Goal: Use online tool/utility: Use online tool/utility

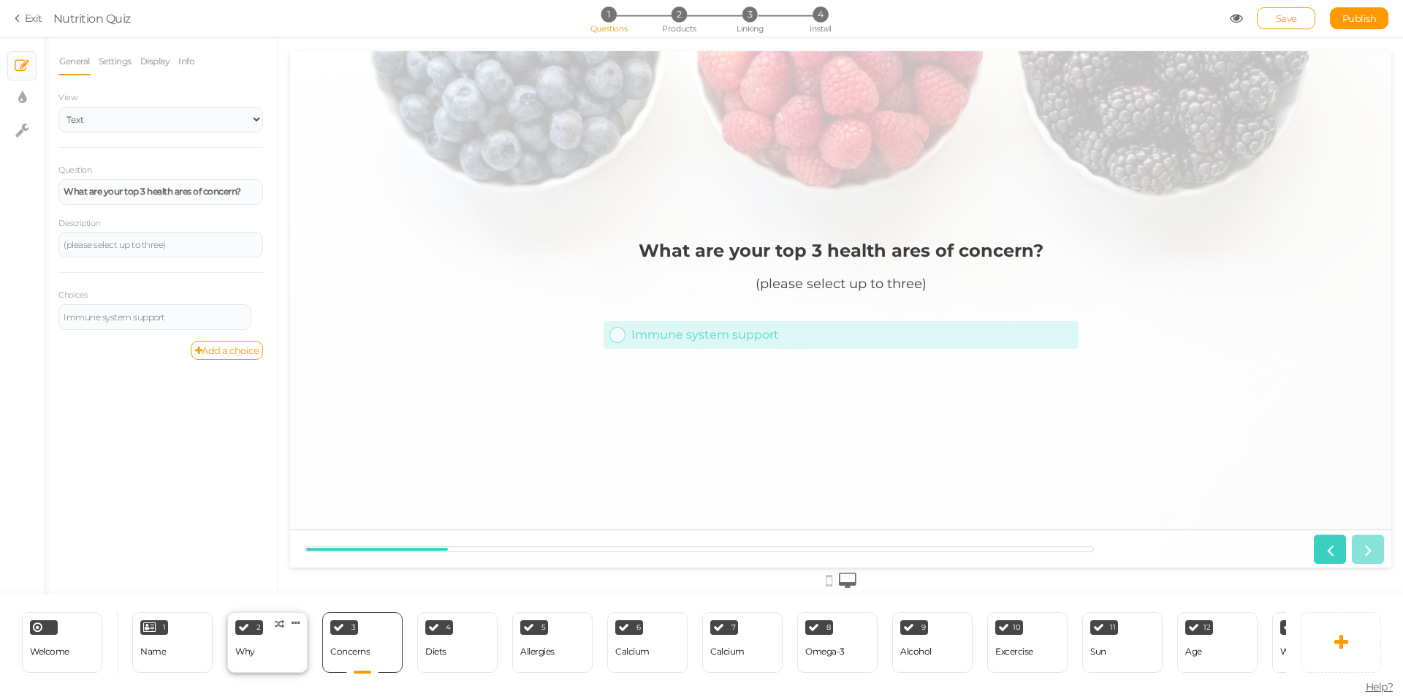
click at [268, 650] on div "2 Why × Define the conditions to show this slide. Clone Change type Delete" at bounding box center [267, 642] width 80 height 61
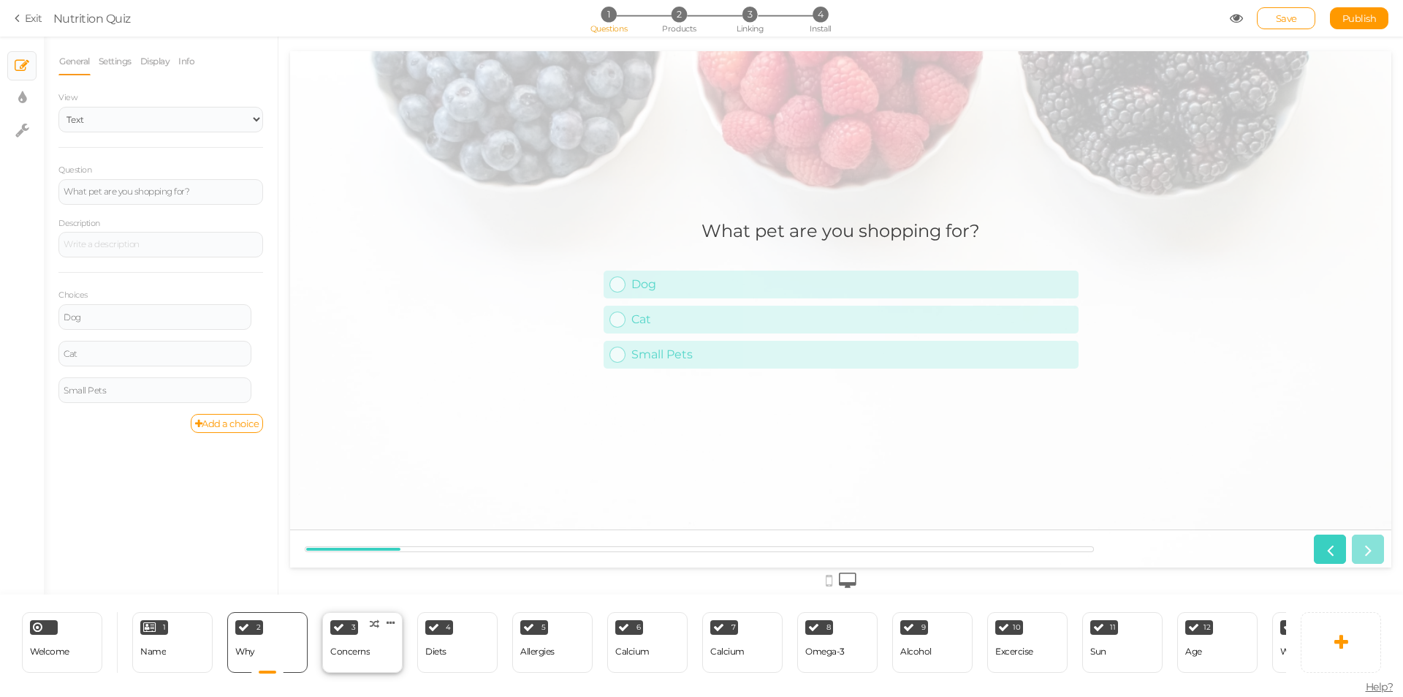
click at [346, 646] on div "Concerns" at bounding box center [349, 651] width 39 height 10
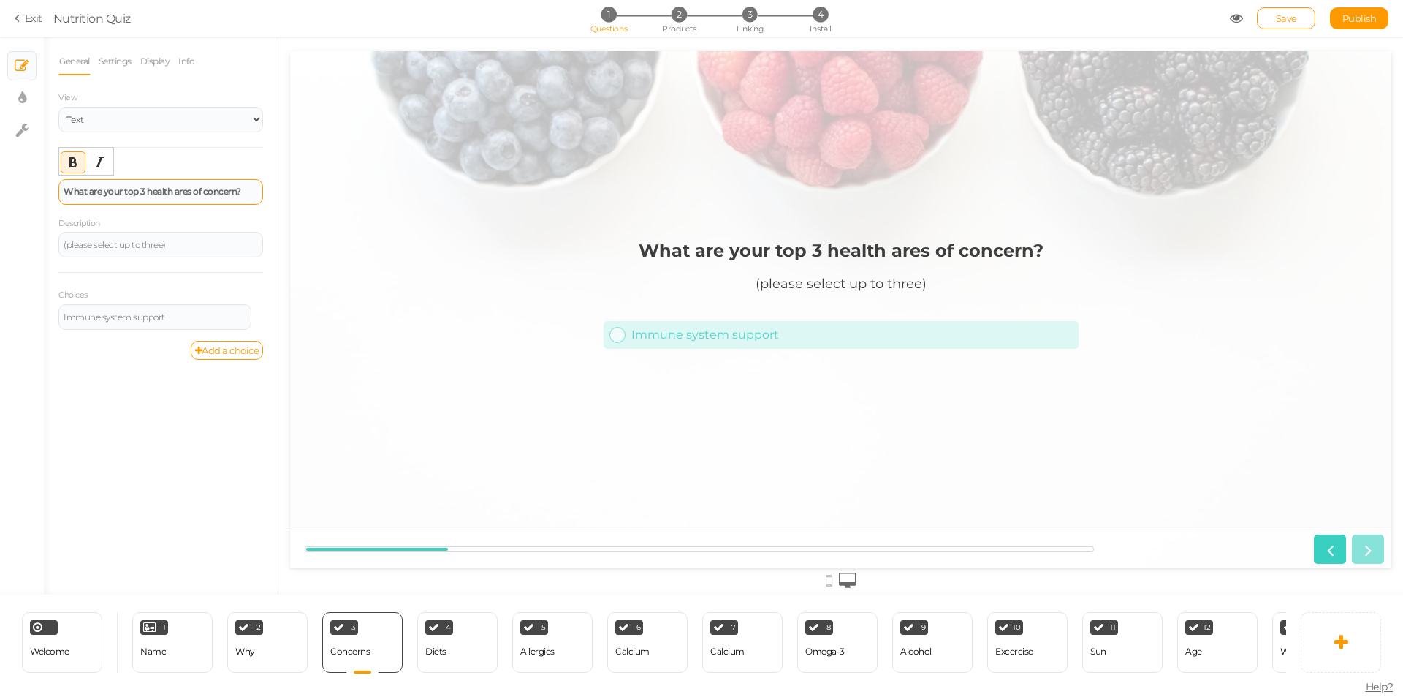
click at [110, 192] on strong "What are your top 3 health ares of concern?" at bounding box center [153, 191] width 178 height 11
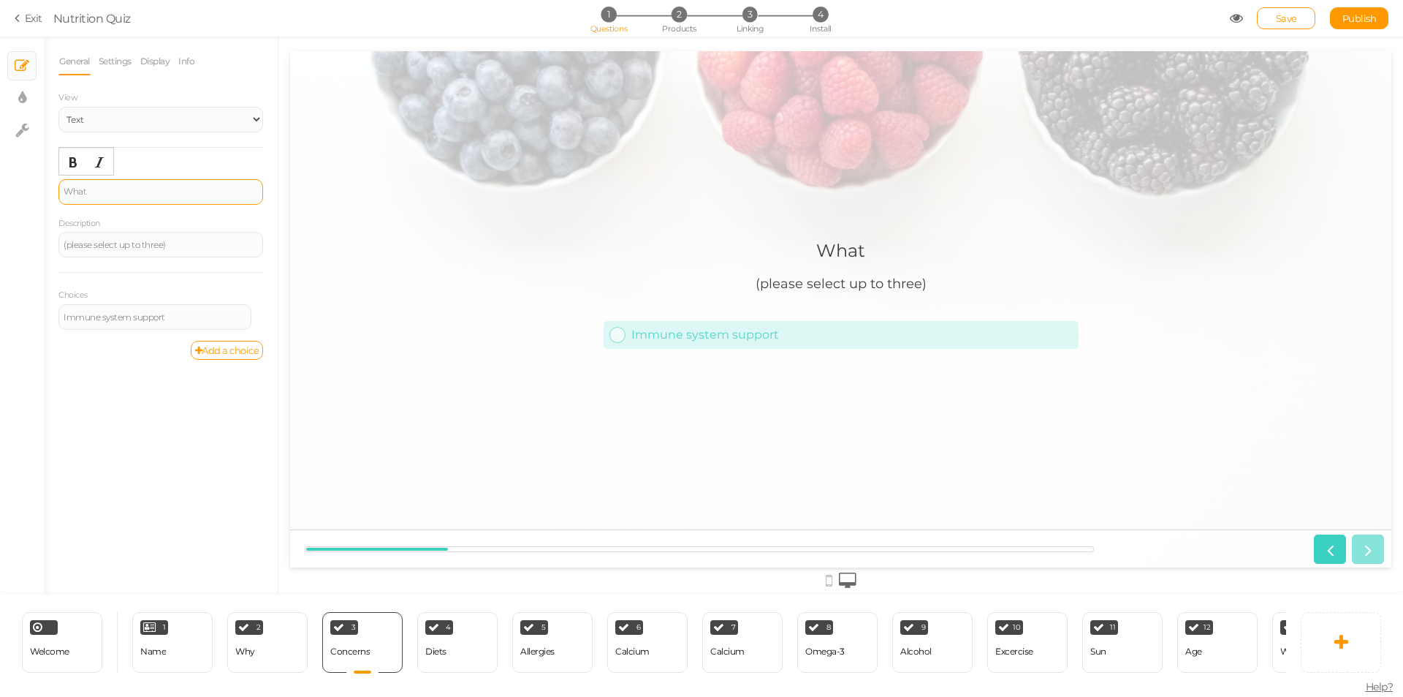
click at [138, 195] on div "What" at bounding box center [161, 191] width 194 height 9
click at [143, 245] on div "(please select up to three)" at bounding box center [161, 244] width 194 height 9
click at [152, 246] on div "Are you looking for a food or a treat?" at bounding box center [161, 244] width 194 height 9
click at [174, 197] on div "Food & Treats" at bounding box center [160, 192] width 205 height 26
click at [221, 242] on div "Are you looking for a food or a treat?" at bounding box center [161, 244] width 194 height 9
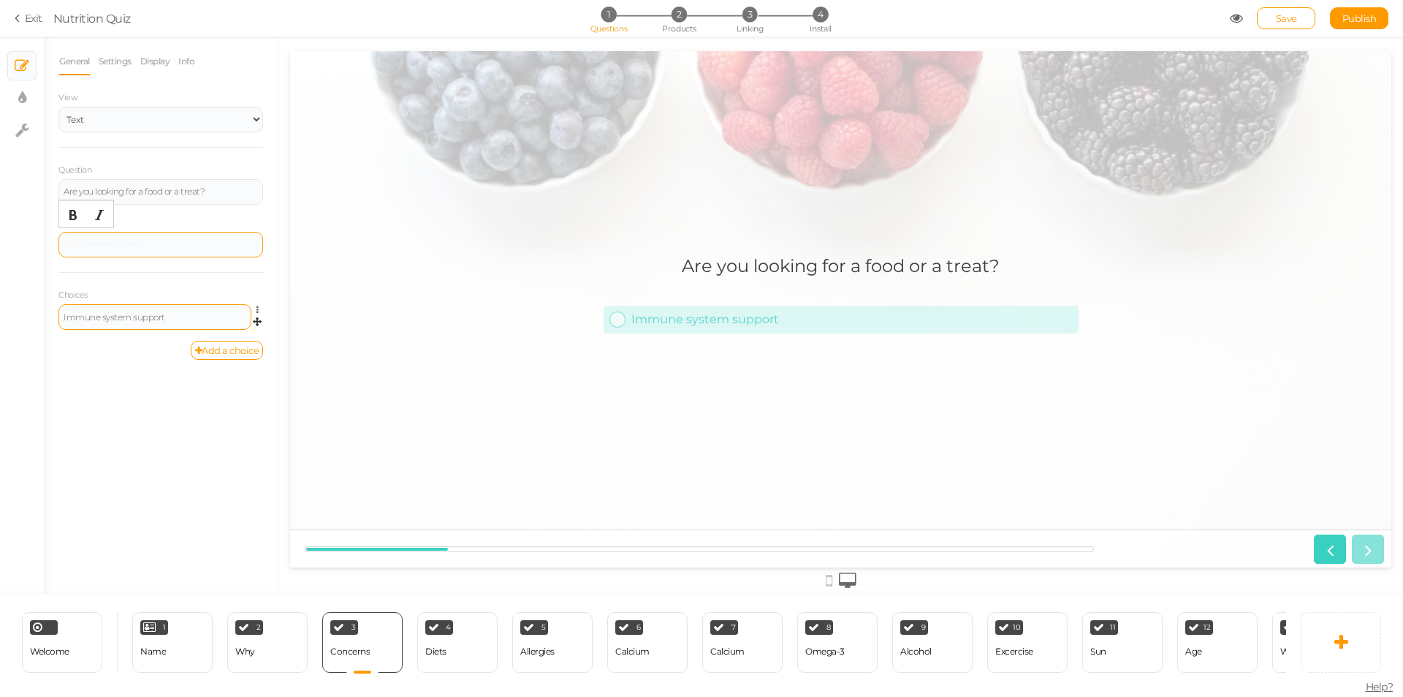
click at [132, 313] on div "Immune system support" at bounding box center [155, 317] width 183 height 9
click at [223, 246] on div at bounding box center [161, 244] width 194 height 9
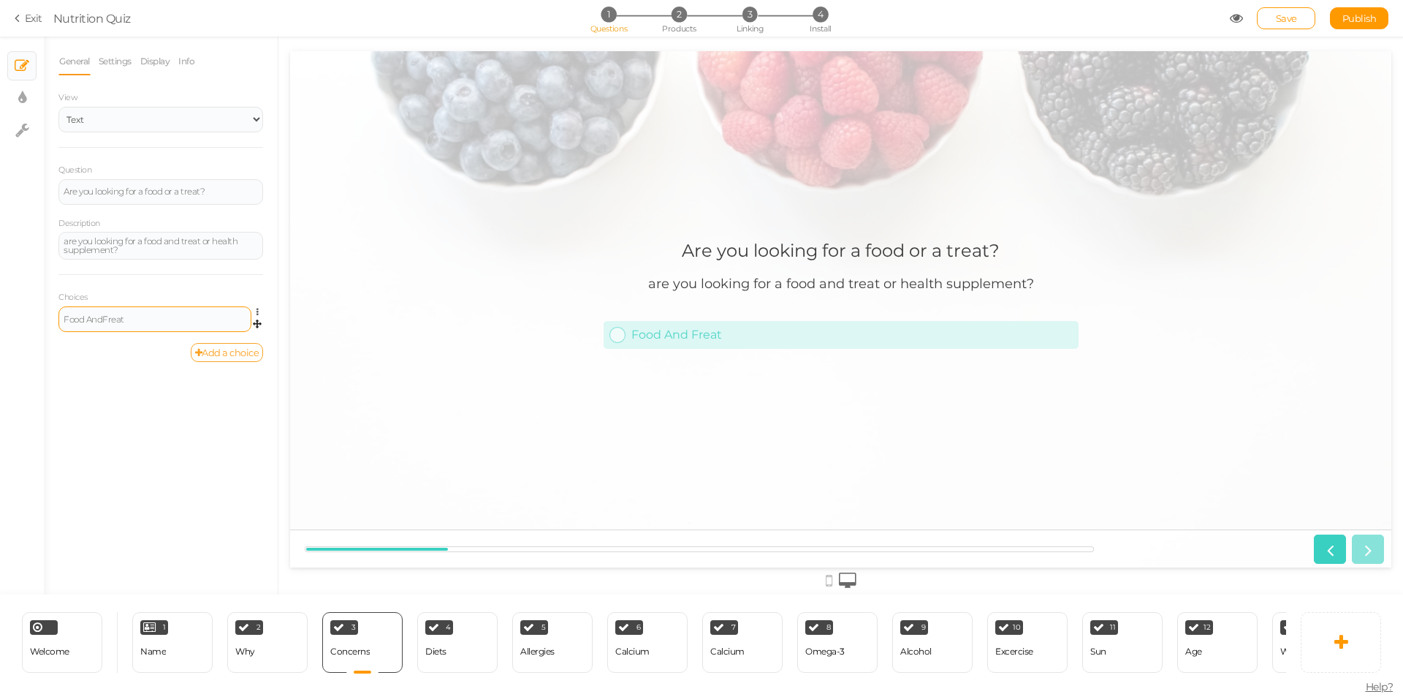
click at [234, 349] on link "Add a choice" at bounding box center [227, 352] width 73 height 19
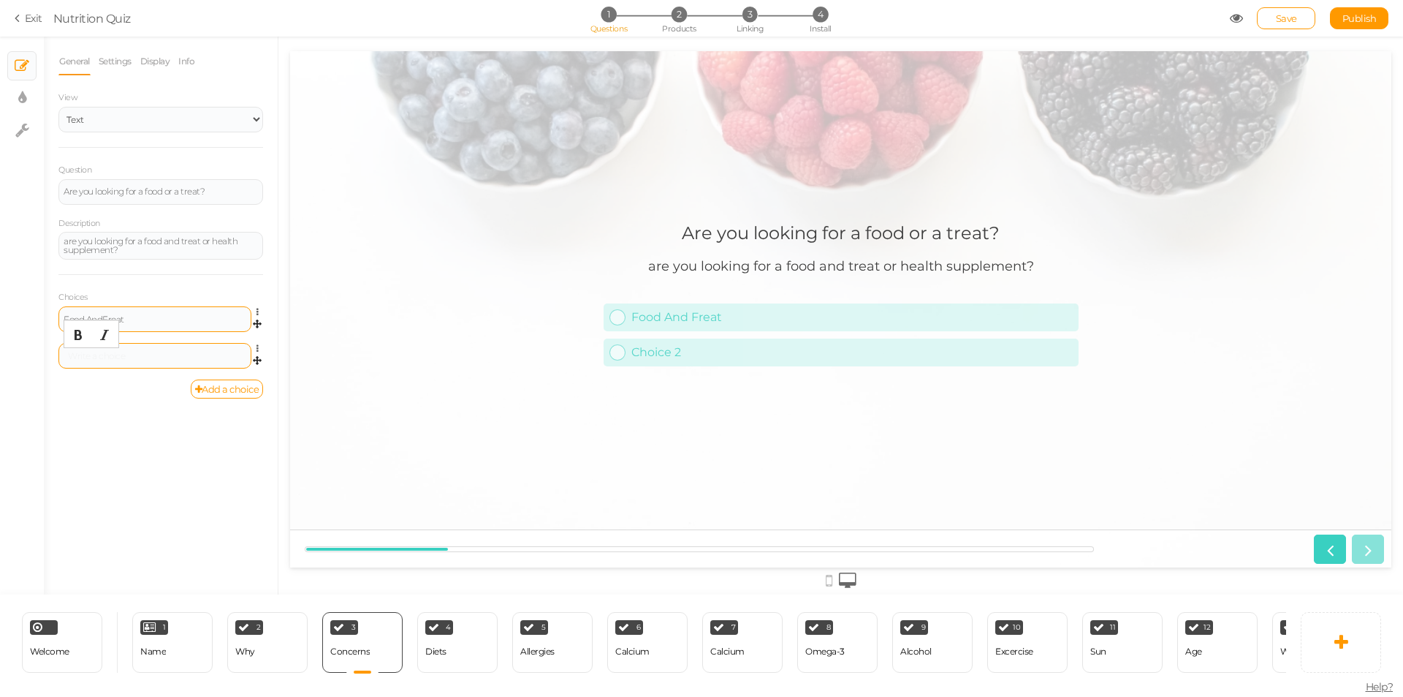
click at [152, 356] on div at bounding box center [155, 356] width 183 height 9
click at [148, 354] on div at bounding box center [155, 356] width 183 height 9
click at [115, 195] on div "Are you looking for a food or a treat?" at bounding box center [161, 191] width 194 height 9
click at [115, 242] on div "are you looking for a food and treat or health supplement?" at bounding box center [161, 246] width 194 height 18
click at [197, 242] on div "are you looking for a food and treat or health supplement?" at bounding box center [161, 246] width 194 height 18
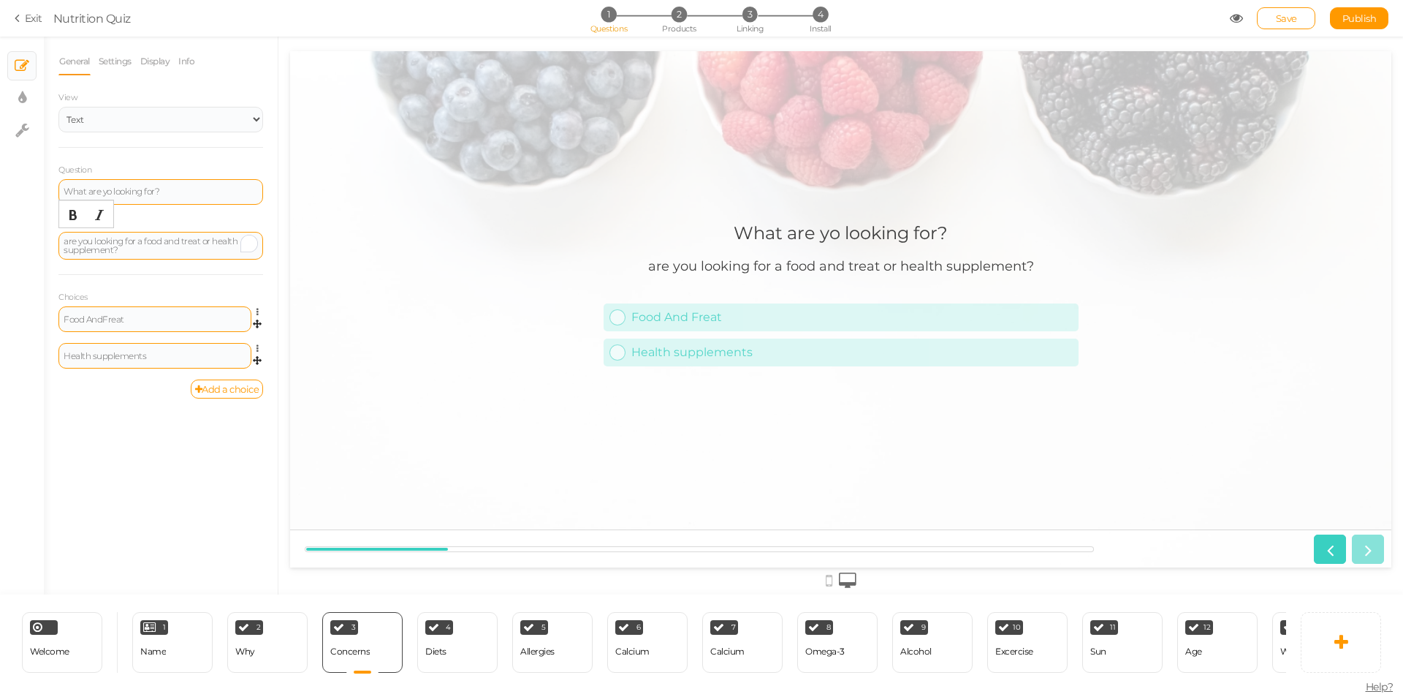
click at [199, 242] on div "are you looking for a food and treat or health supplement?" at bounding box center [161, 246] width 194 height 18
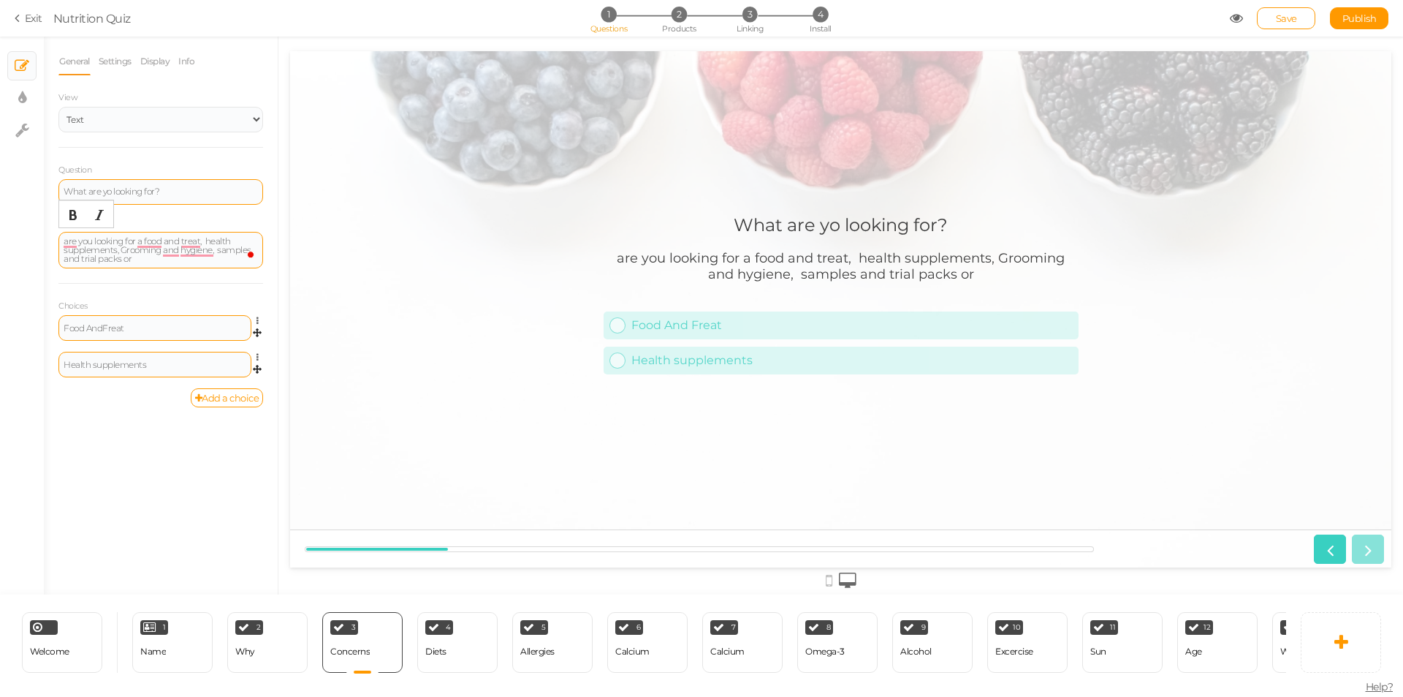
drag, startPoint x: 124, startPoint y: 259, endPoint x: 133, endPoint y: 259, distance: 9.5
click at [133, 259] on div "are you looking for a food and treat, health supplements, Grooming and hygiene,…" at bounding box center [161, 250] width 194 height 26
click at [239, 395] on link "Add a choice" at bounding box center [227, 397] width 73 height 19
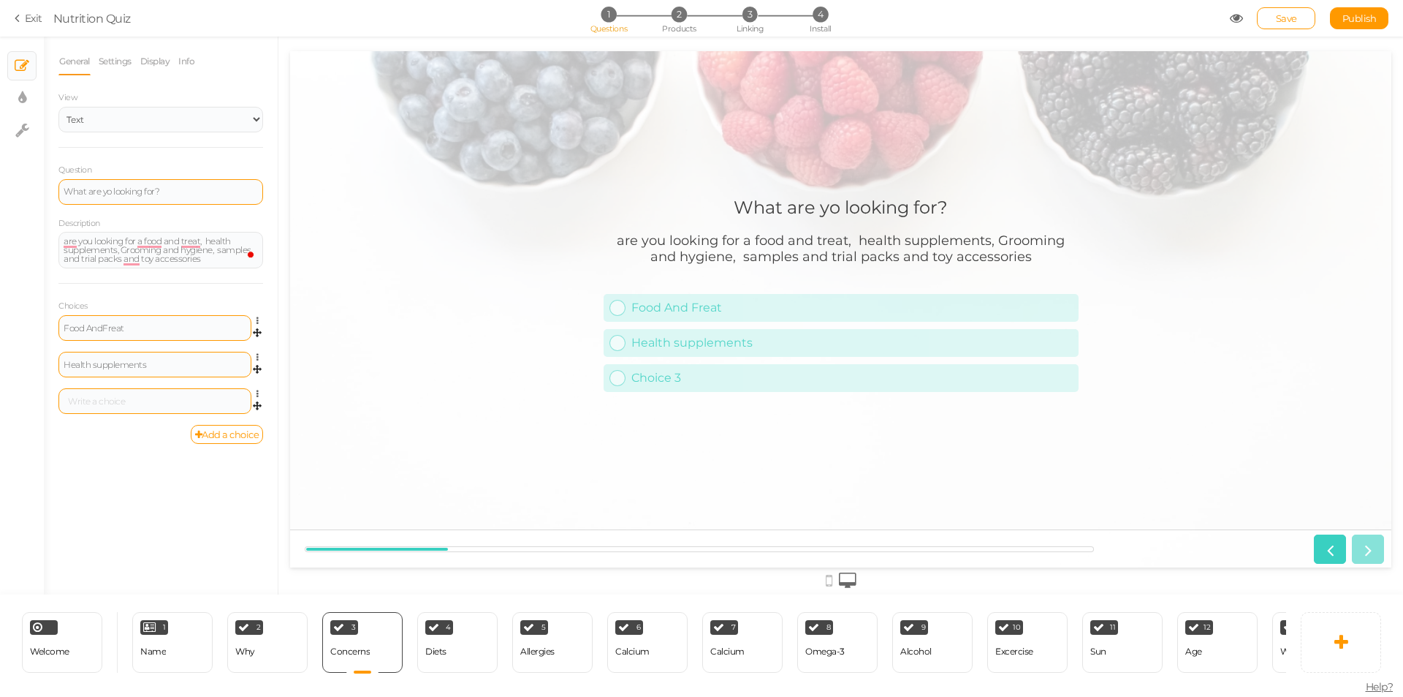
click at [114, 399] on div at bounding box center [155, 401] width 183 height 9
click at [214, 439] on link "Add a choice" at bounding box center [227, 434] width 73 height 19
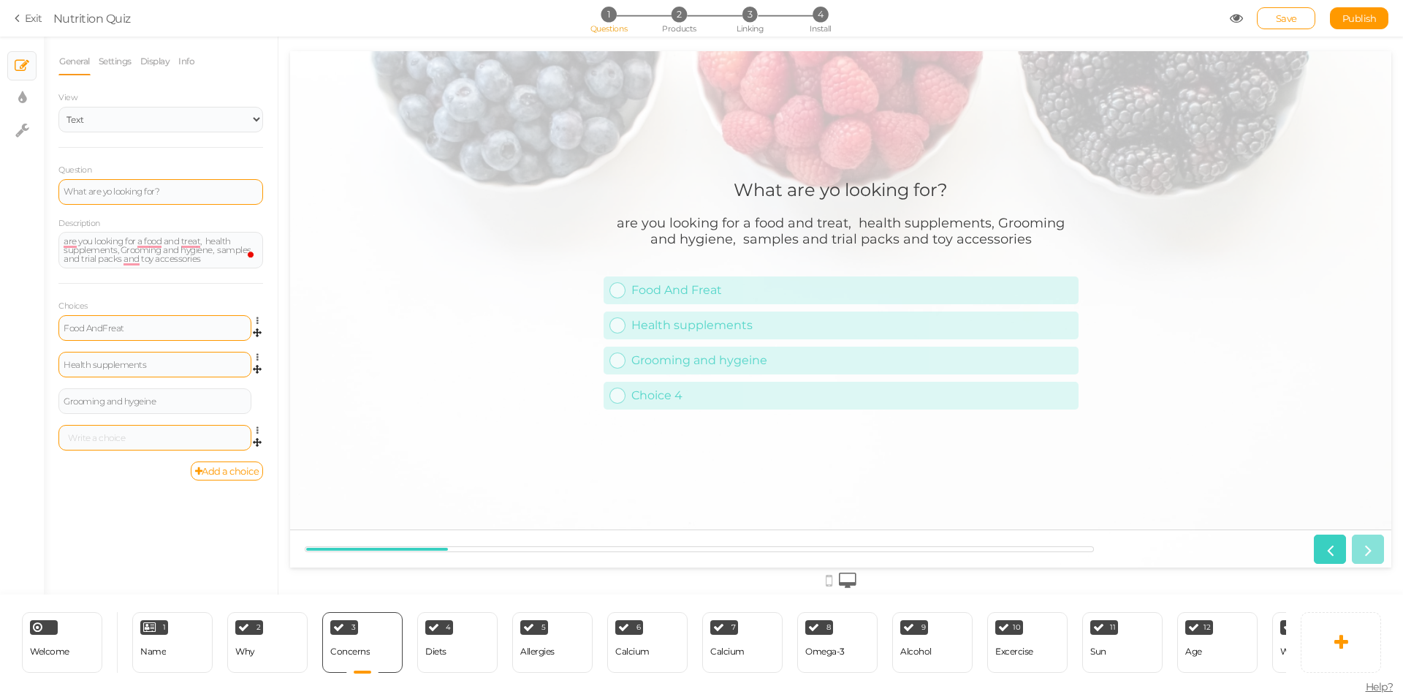
click at [153, 430] on div at bounding box center [154, 438] width 193 height 26
click at [143, 440] on div at bounding box center [155, 437] width 183 height 9
click at [242, 466] on link "Add a choice" at bounding box center [227, 470] width 73 height 19
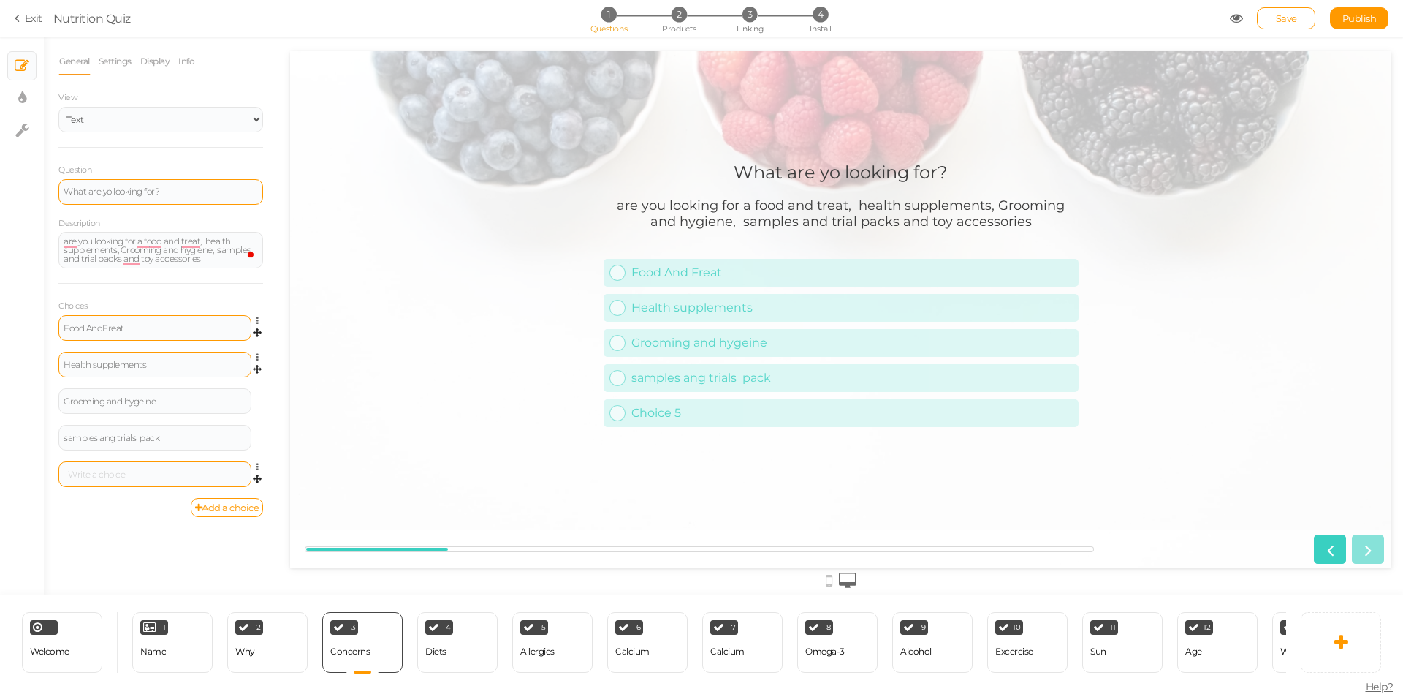
click at [88, 470] on div at bounding box center [155, 474] width 183 height 9
click at [80, 476] on div "Toy accessories" at bounding box center [155, 474] width 183 height 9
